Goal: Information Seeking & Learning: Learn about a topic

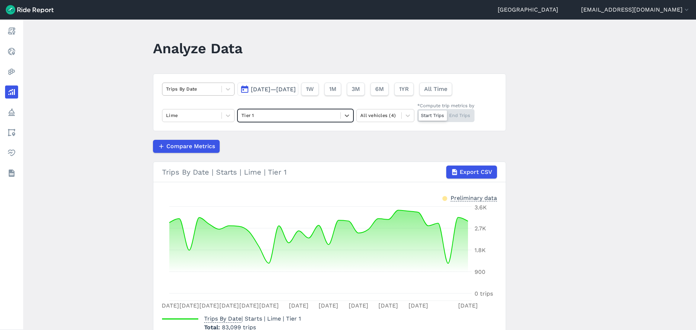
scroll to position [39, 0]
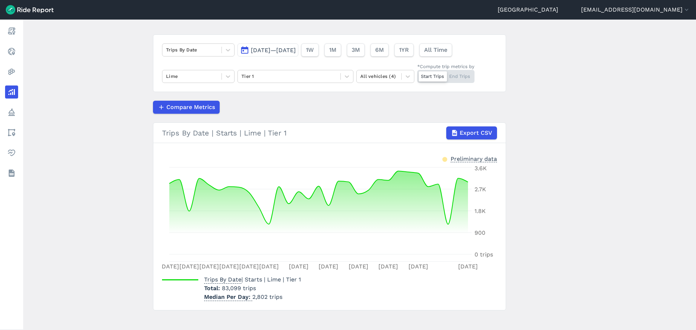
click at [274, 51] on span "[DATE]—[DATE]" at bounding box center [273, 50] width 45 height 7
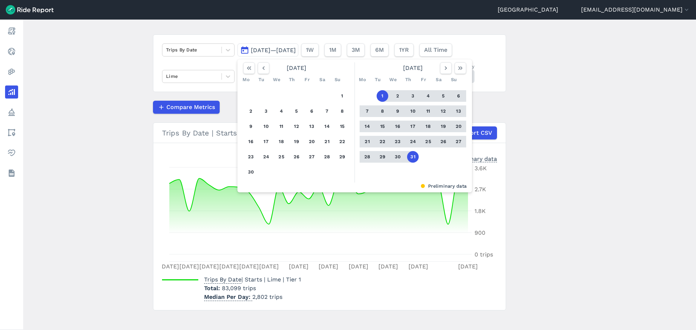
click at [198, 63] on div "Trips By Date [DATE]—[DATE] [DATE] Mo Tu We Th Fr Sa Su 1 2 3 4 5 6 7 8 9 10 11…" at bounding box center [329, 63] width 353 height 58
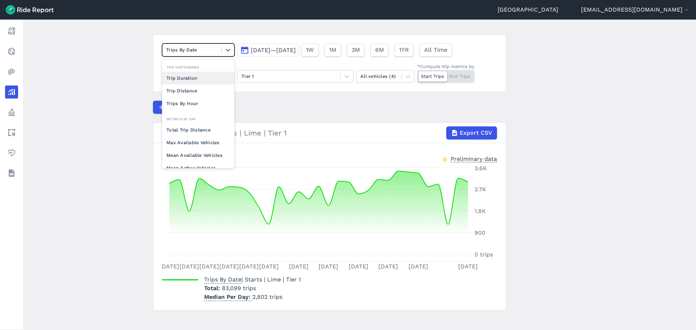
click at [200, 51] on div at bounding box center [192, 50] width 52 height 8
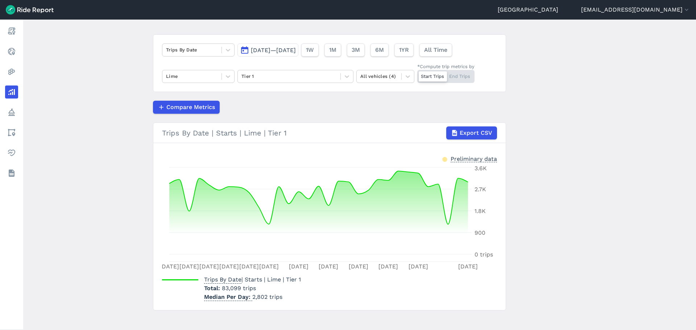
click at [191, 64] on div "Trips By Date [DATE]—[DATE] 1W 1M 3M 6M 1YR All Time Lime Tier 1 All vehicles (…" at bounding box center [329, 63] width 353 height 58
click at [108, 184] on main "Analyze Data Trips By Date [DATE]—[DATE] 1W 1M 3M 6M 1YR All Time Lime Tier 1 A…" at bounding box center [359, 175] width 673 height 311
click at [266, 79] on div at bounding box center [288, 76] width 95 height 8
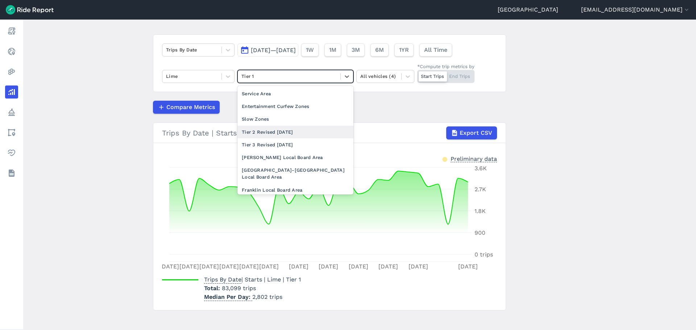
click at [277, 135] on div "Tier 2 Revised [DATE]" at bounding box center [295, 132] width 116 height 13
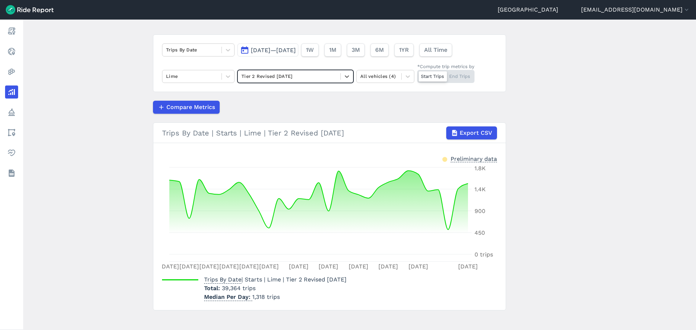
click at [264, 79] on div at bounding box center [288, 76] width 95 height 8
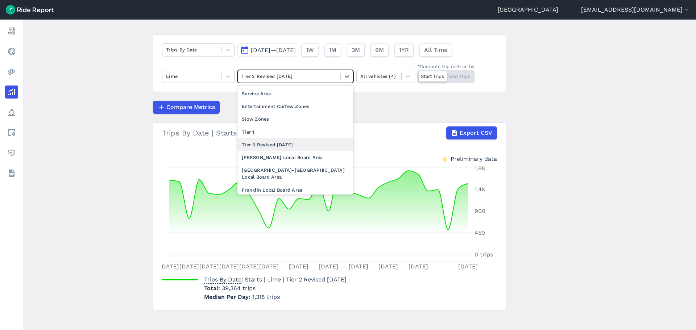
click at [274, 147] on div "Tier 3 Revised [DATE]" at bounding box center [295, 144] width 116 height 13
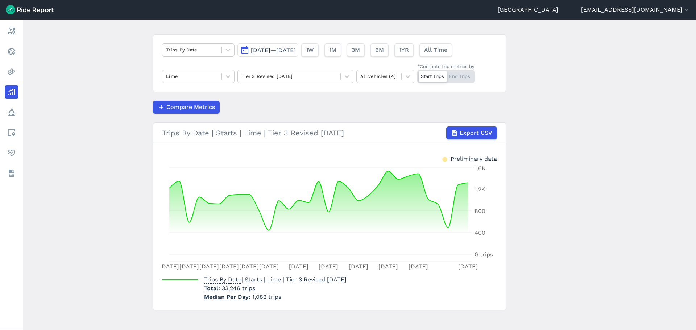
click at [448, 24] on header "Analyze Data" at bounding box center [334, 12] width 362 height 28
click at [206, 73] on div at bounding box center [192, 76] width 52 height 8
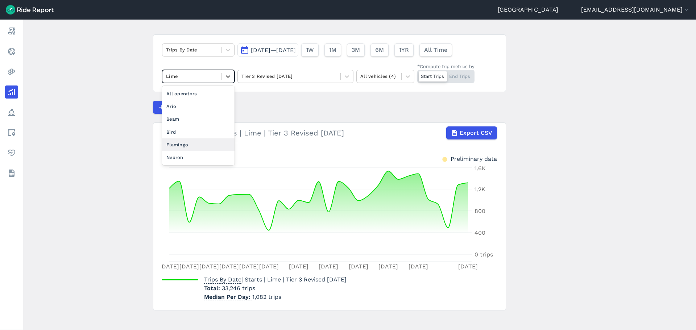
click at [187, 143] on div "Flamingo" at bounding box center [198, 144] width 72 height 13
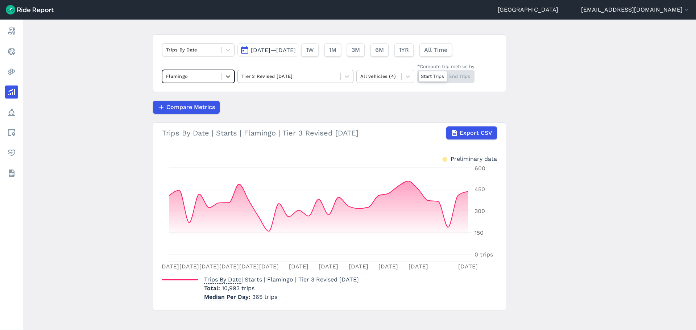
click at [277, 78] on div at bounding box center [288, 76] width 95 height 8
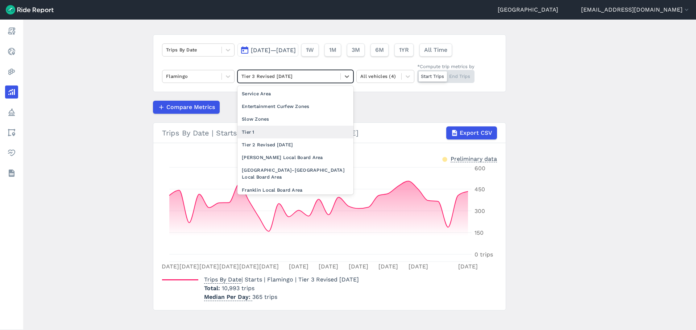
click at [275, 130] on div "Tier 1" at bounding box center [295, 132] width 116 height 13
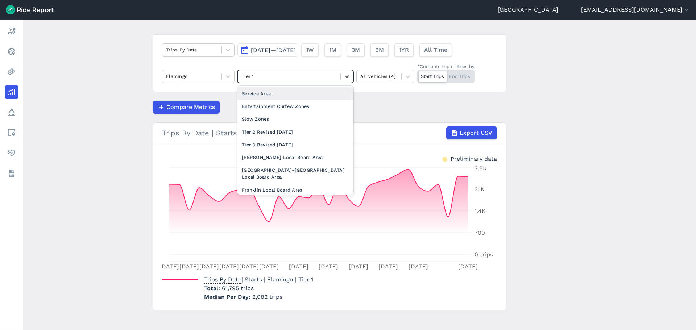
click at [255, 72] on div at bounding box center [288, 76] width 95 height 8
click at [264, 127] on div "Tier 2 Revised [DATE]" at bounding box center [295, 132] width 116 height 13
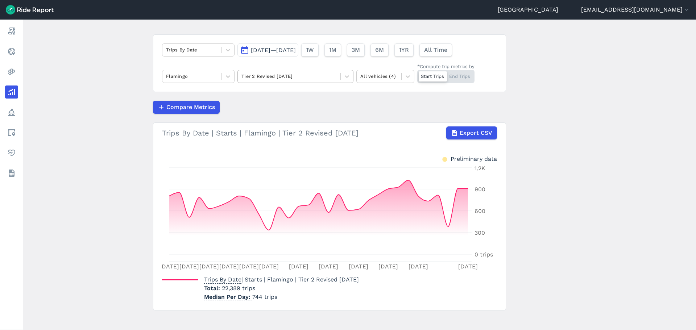
click at [278, 73] on div at bounding box center [288, 76] width 95 height 8
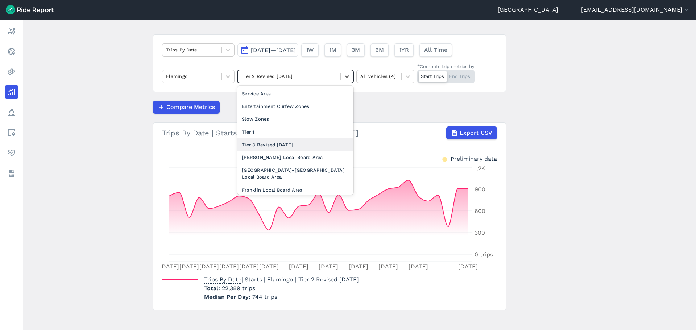
click at [276, 147] on div "Tier 3 Revised [DATE]" at bounding box center [295, 144] width 116 height 13
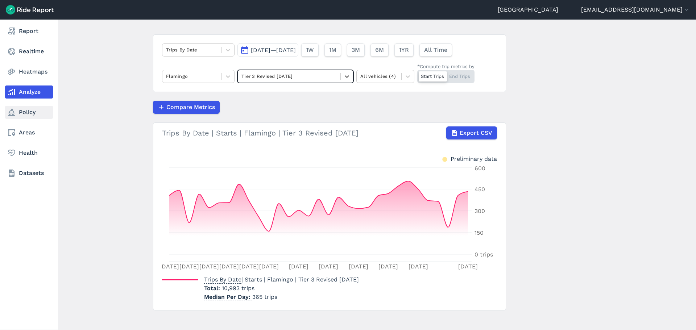
click at [17, 111] on link "Policy" at bounding box center [29, 112] width 48 height 13
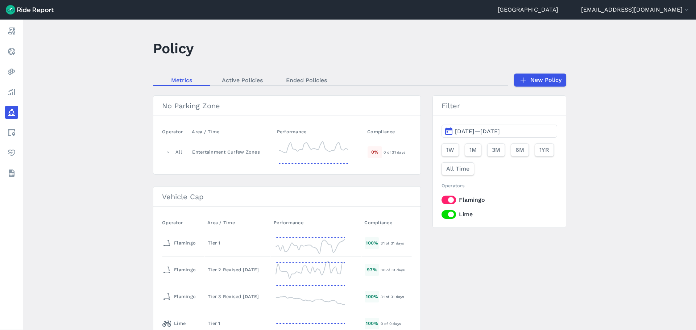
click at [87, 267] on main "Policy Metrics Active Policies Ended Policies New Policy No Parking Zone Operat…" at bounding box center [359, 175] width 673 height 311
click at [221, 243] on div "Tier 1" at bounding box center [238, 243] width 60 height 7
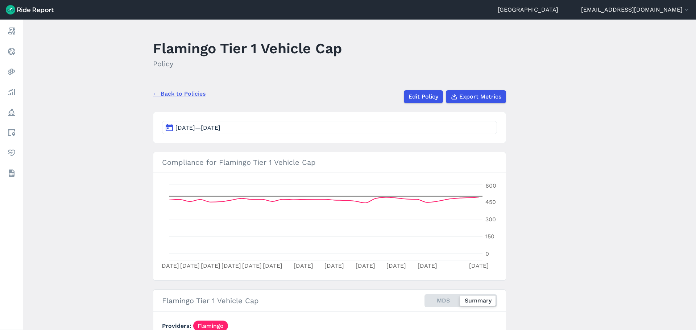
click at [262, 128] on button "[DATE]—[DATE]" at bounding box center [329, 127] width 335 height 13
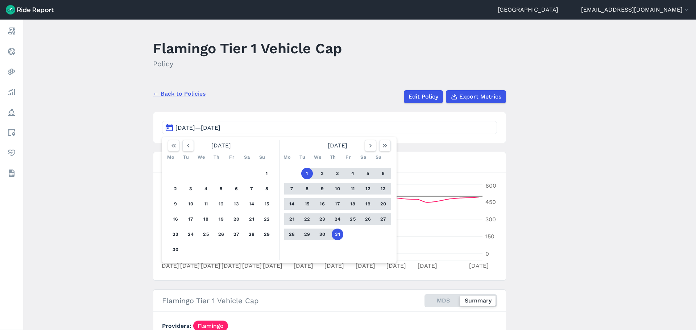
click at [163, 94] on link "← Back to Policies" at bounding box center [179, 94] width 53 height 9
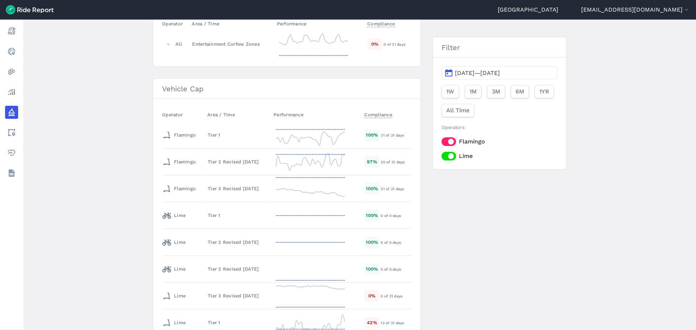
scroll to position [109, 0]
click at [230, 159] on div "Tier 2 Revised [DATE]" at bounding box center [238, 161] width 60 height 7
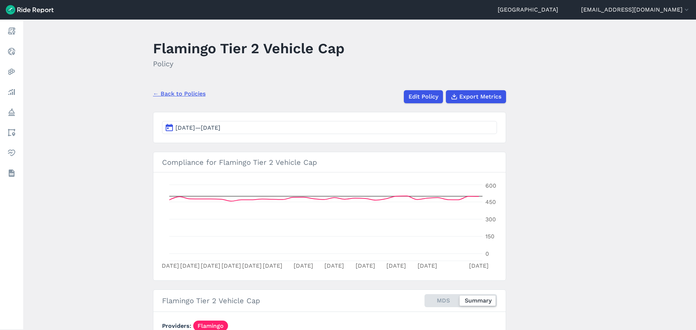
drag, startPoint x: 113, startPoint y: 199, endPoint x: 116, endPoint y: 260, distance: 60.6
click at [114, 217] on main "Flamingo Tier 2 Vehicle Cap Policy ← Back to Policies Edit Policy Export Metric…" at bounding box center [359, 175] width 673 height 311
click at [174, 97] on link "← Back to Policies" at bounding box center [179, 94] width 53 height 9
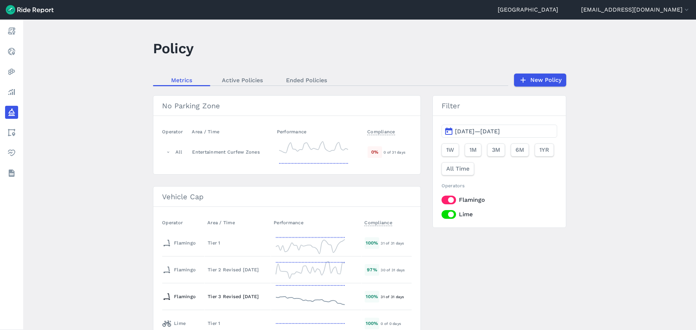
click at [220, 294] on div "Tier 3 Revised [DATE]" at bounding box center [238, 296] width 60 height 7
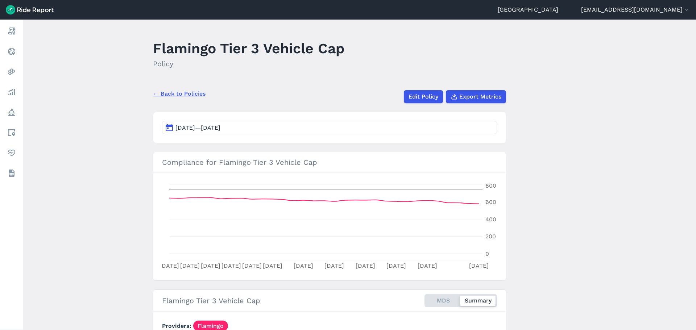
click at [188, 97] on link "← Back to Policies" at bounding box center [179, 94] width 53 height 9
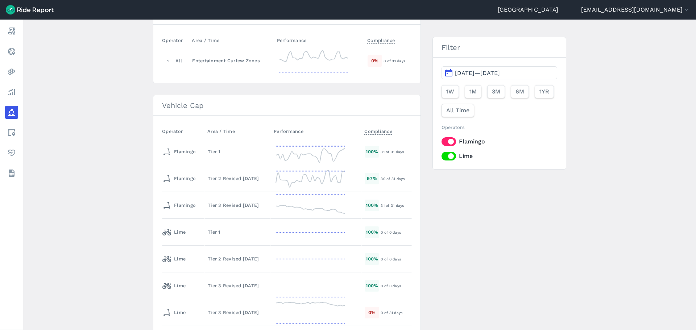
scroll to position [203, 0]
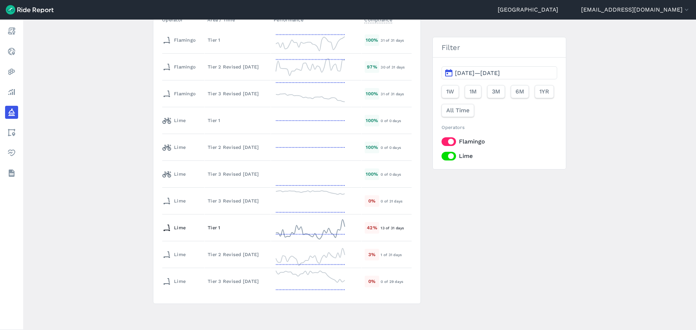
click at [213, 228] on div "Tier 1" at bounding box center [238, 227] width 60 height 7
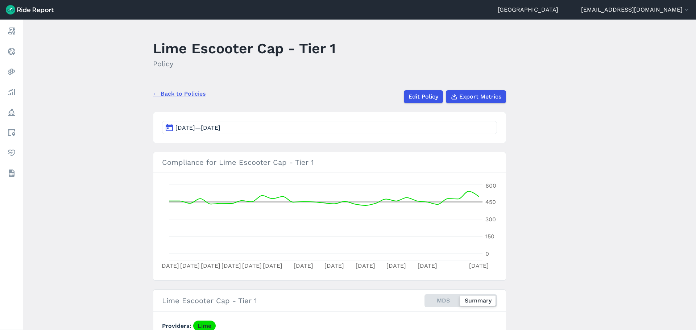
click at [182, 94] on link "← Back to Policies" at bounding box center [179, 94] width 53 height 9
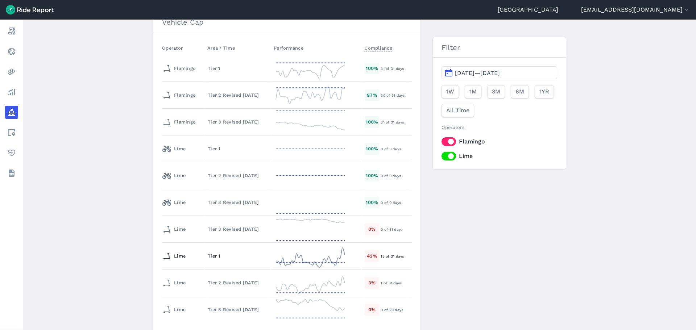
scroll to position [203, 0]
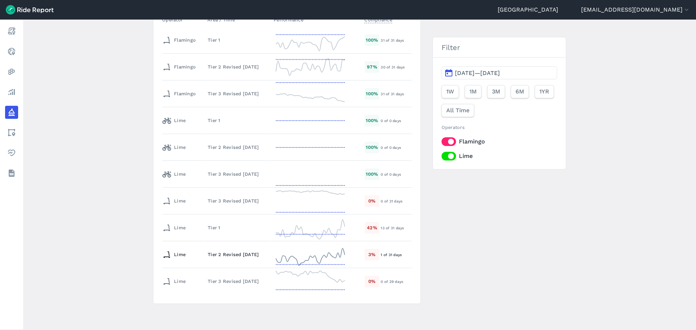
click at [225, 253] on div "Tier 2 Revised [DATE]" at bounding box center [238, 254] width 60 height 7
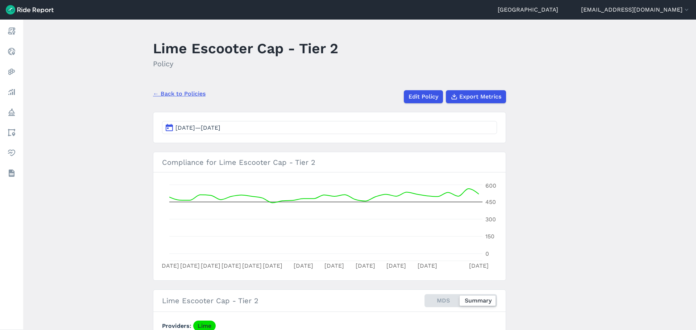
click at [175, 95] on link "← Back to Policies" at bounding box center [179, 94] width 53 height 9
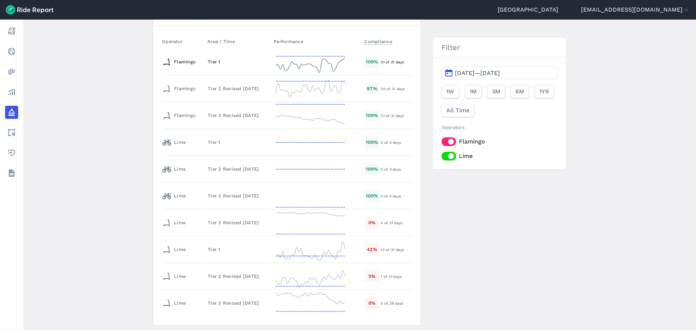
scroll to position [203, 0]
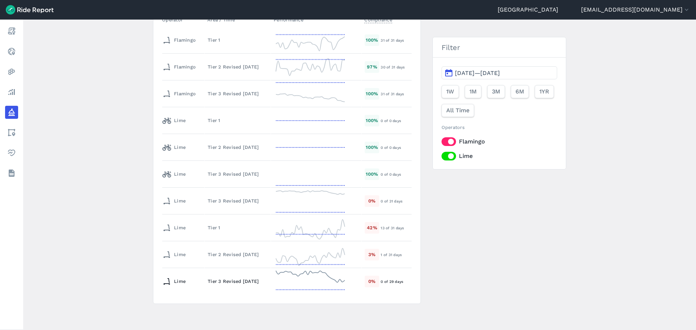
click at [246, 279] on div "Tier 3 Revised [DATE]" at bounding box center [238, 281] width 60 height 7
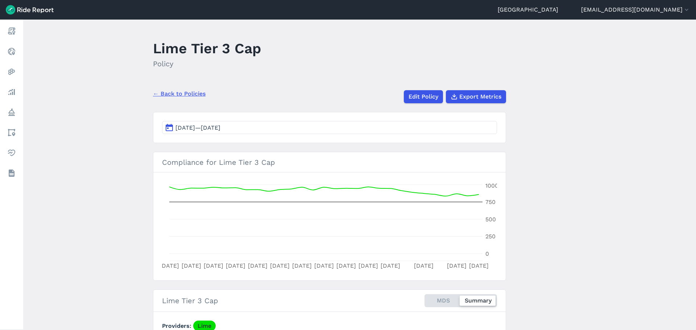
click at [220, 129] on span "[DATE]—[DATE]" at bounding box center [197, 127] width 45 height 7
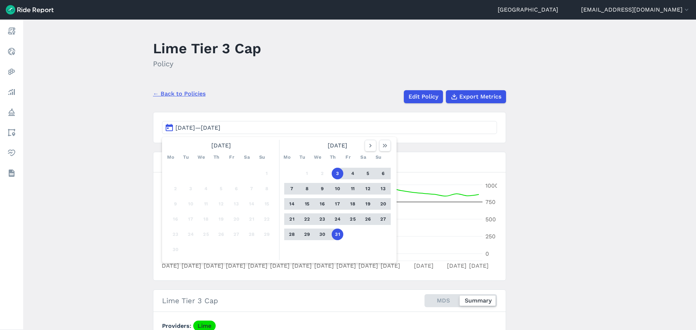
click at [262, 128] on button "[DATE]—[DATE]" at bounding box center [329, 127] width 335 height 13
